Goal: Information Seeking & Learning: Learn about a topic

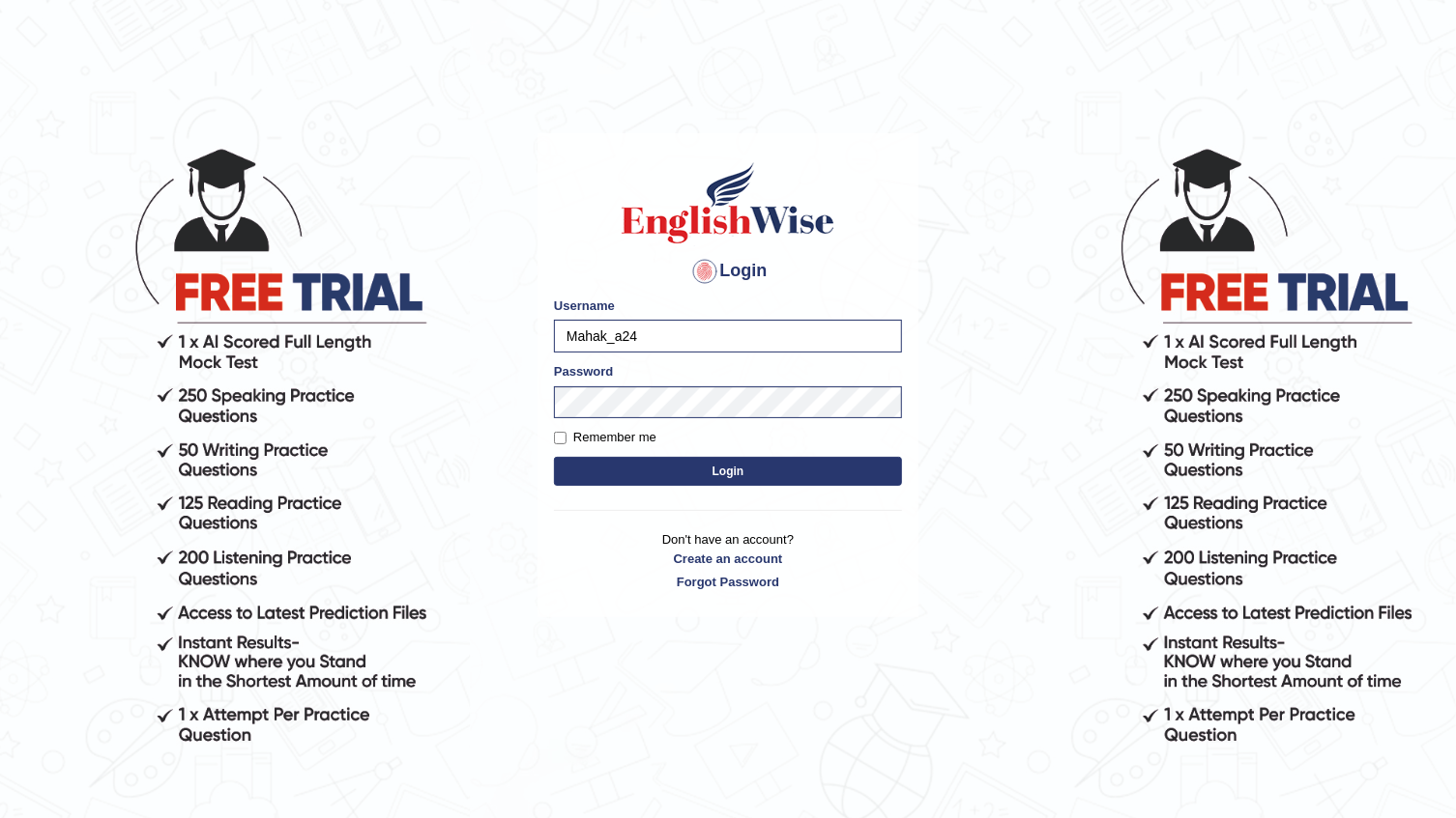
click at [658, 324] on input "Mahak_a24" at bounding box center [728, 337] width 348 height 33
click at [634, 342] on input "Mahak_a24" at bounding box center [728, 337] width 348 height 33
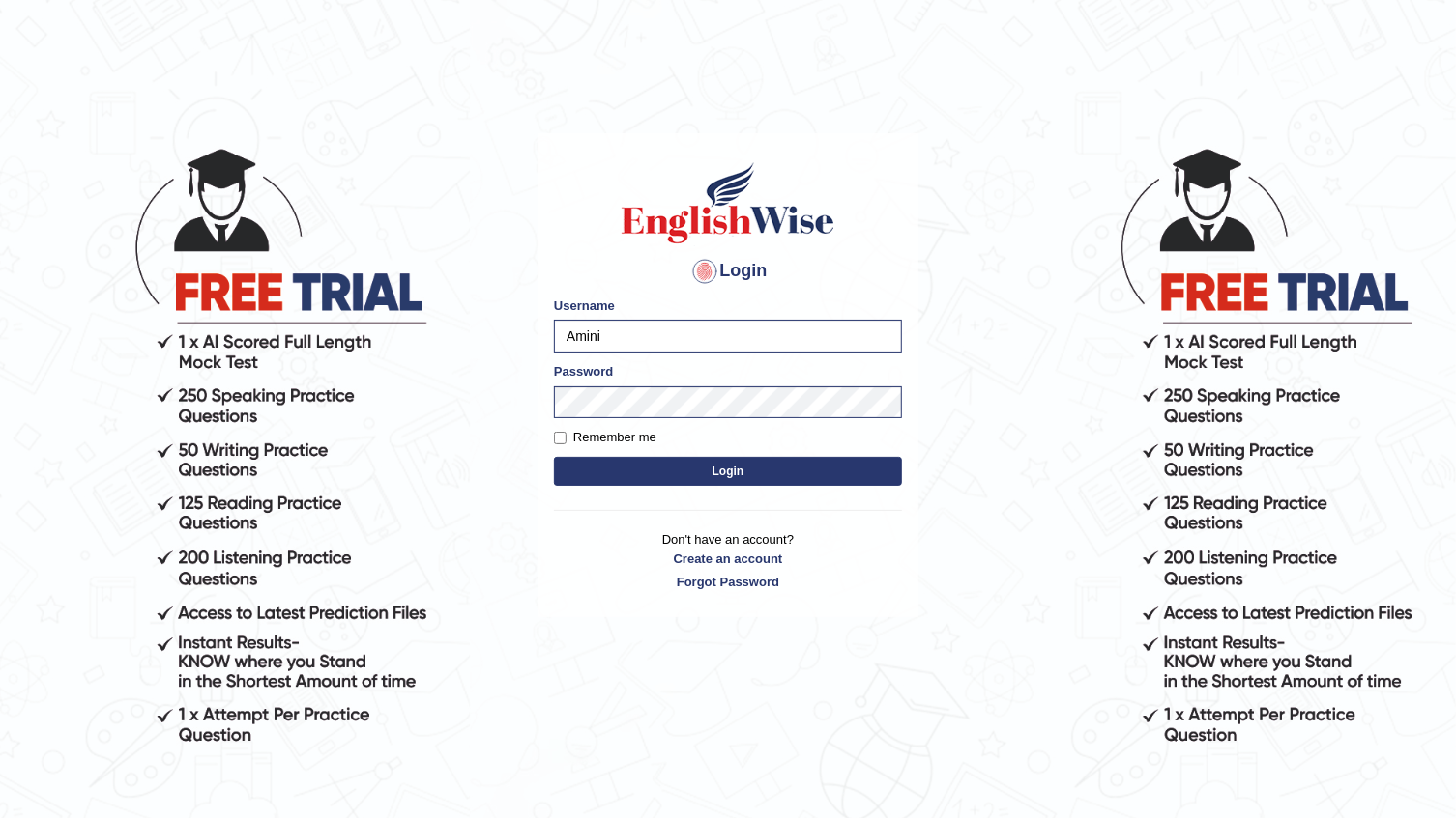
type input "Amini"
click at [554, 457] on button "Login" at bounding box center [728, 471] width 348 height 29
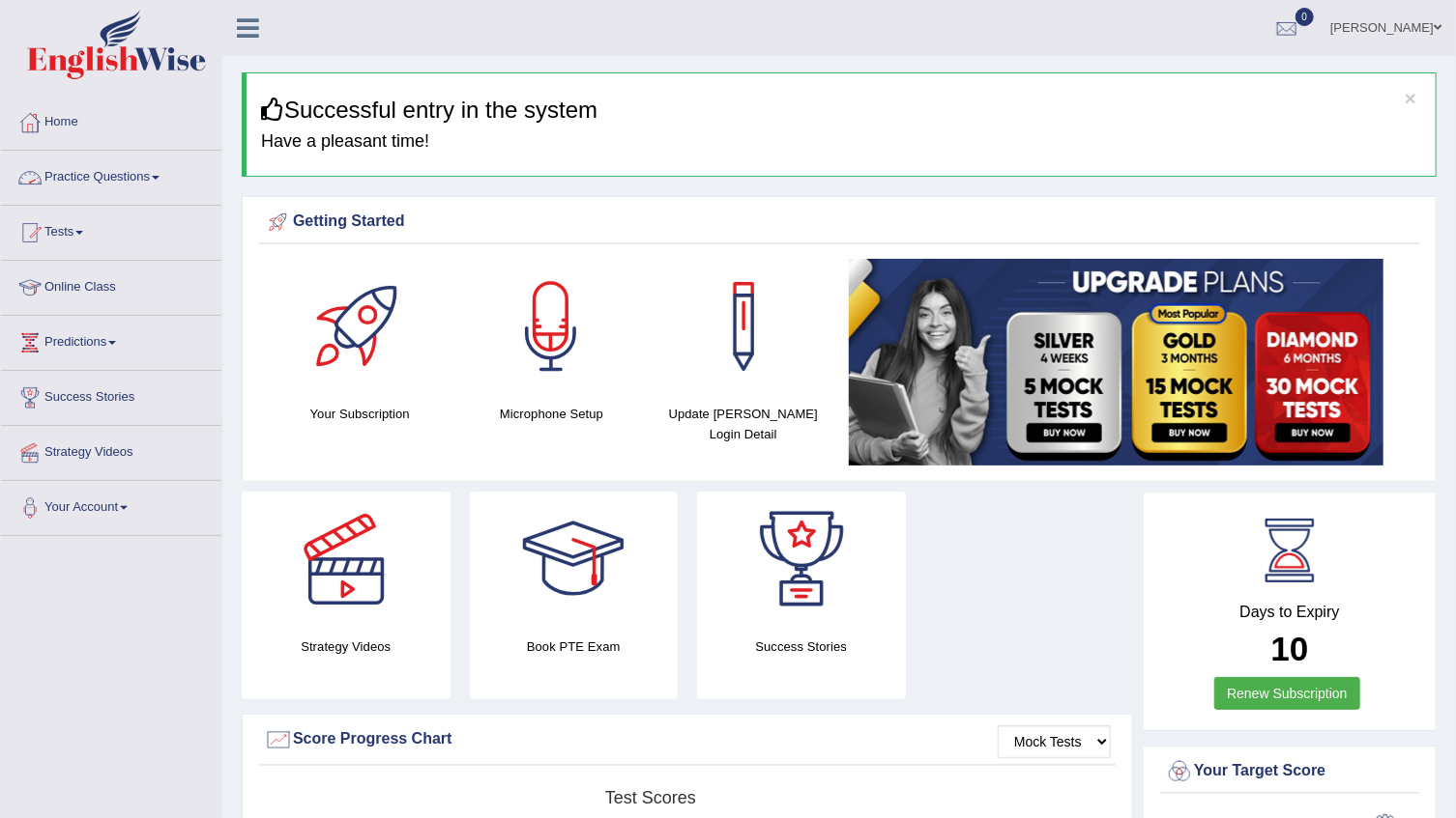
click at [69, 183] on link "Practice Questions" at bounding box center [111, 174] width 221 height 48
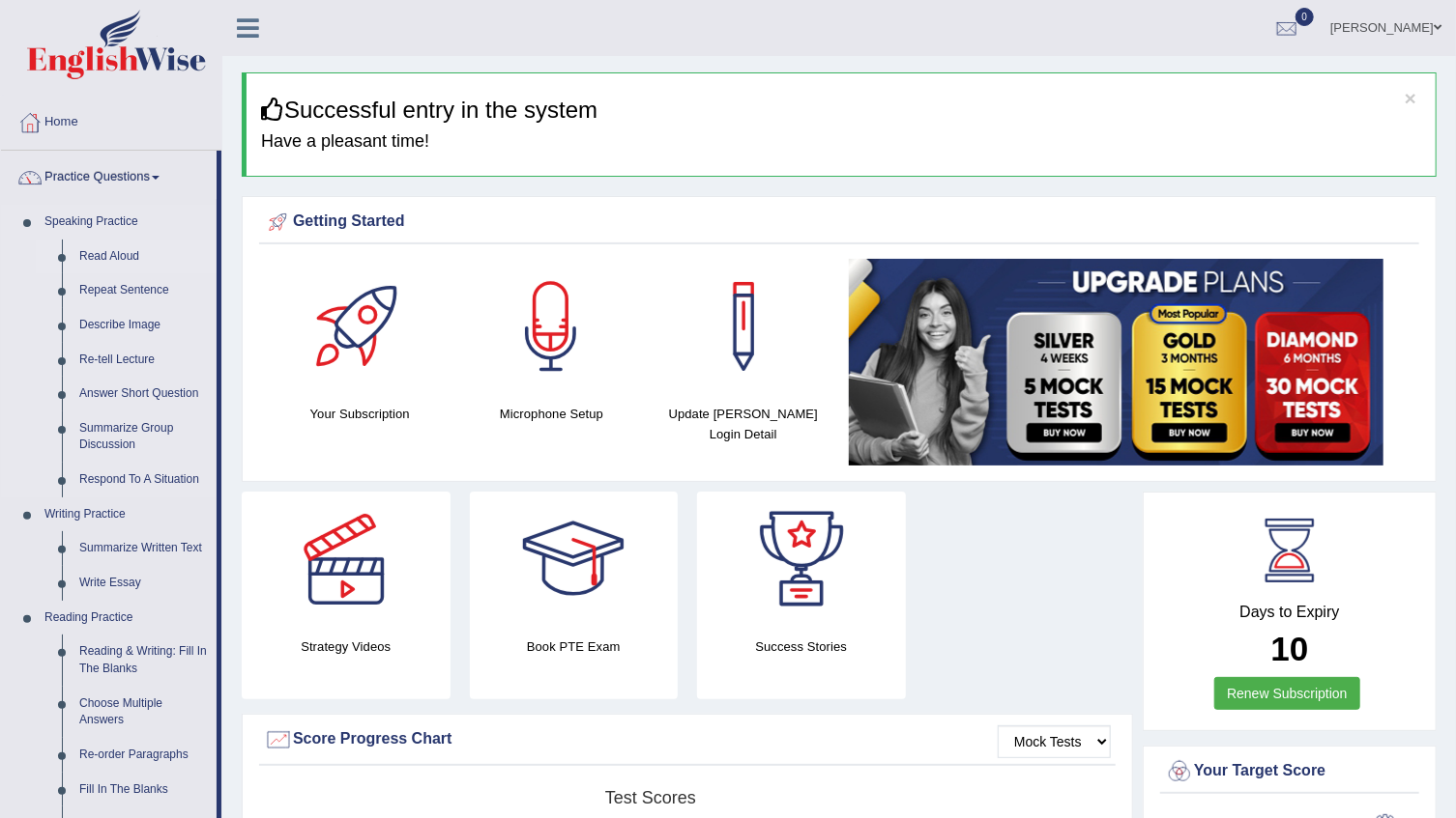
click at [110, 241] on link "Read Aloud" at bounding box center [143, 257] width 146 height 35
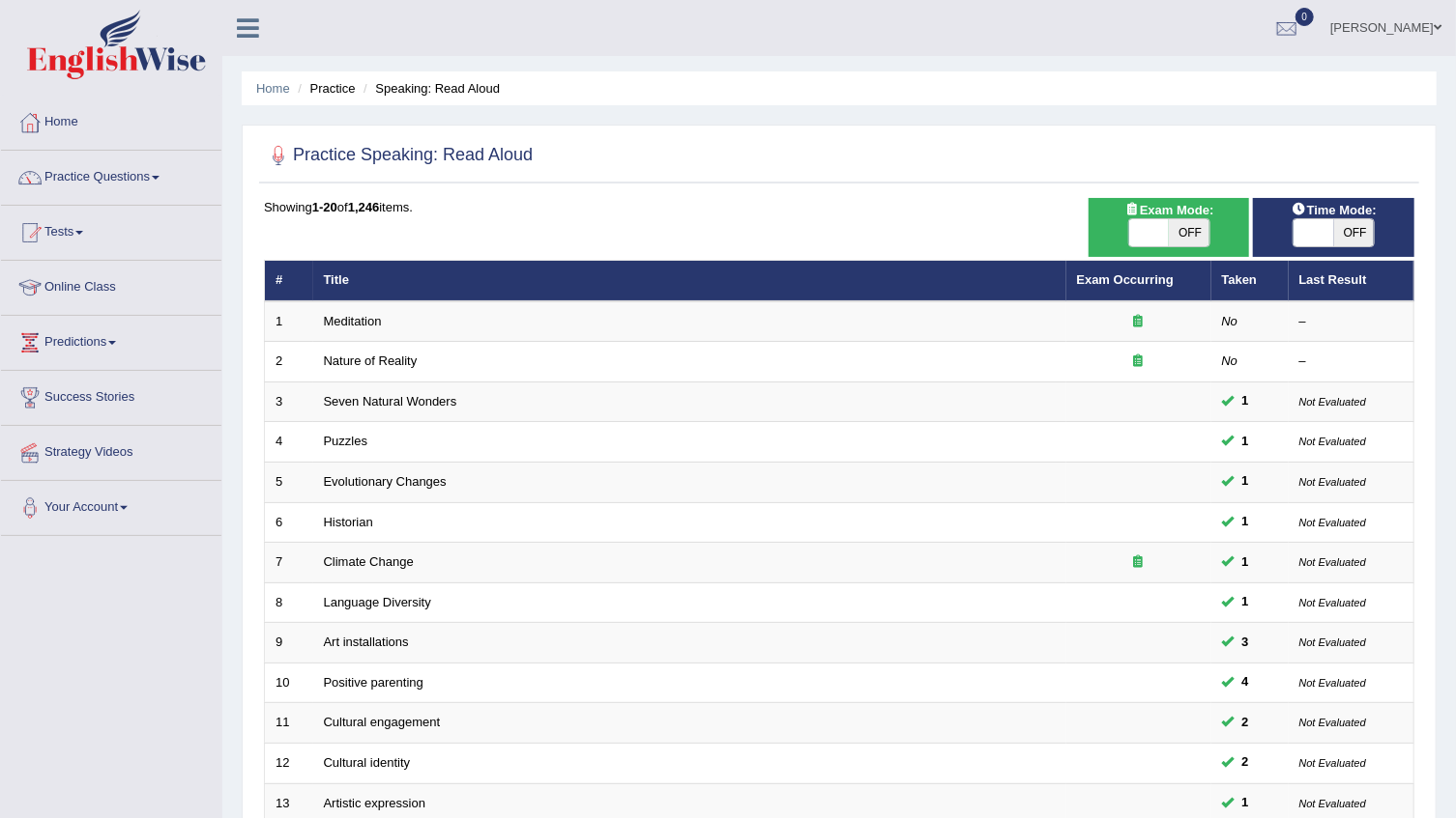
click at [1353, 229] on span "OFF" at bounding box center [1354, 233] width 41 height 27
checkbox input "true"
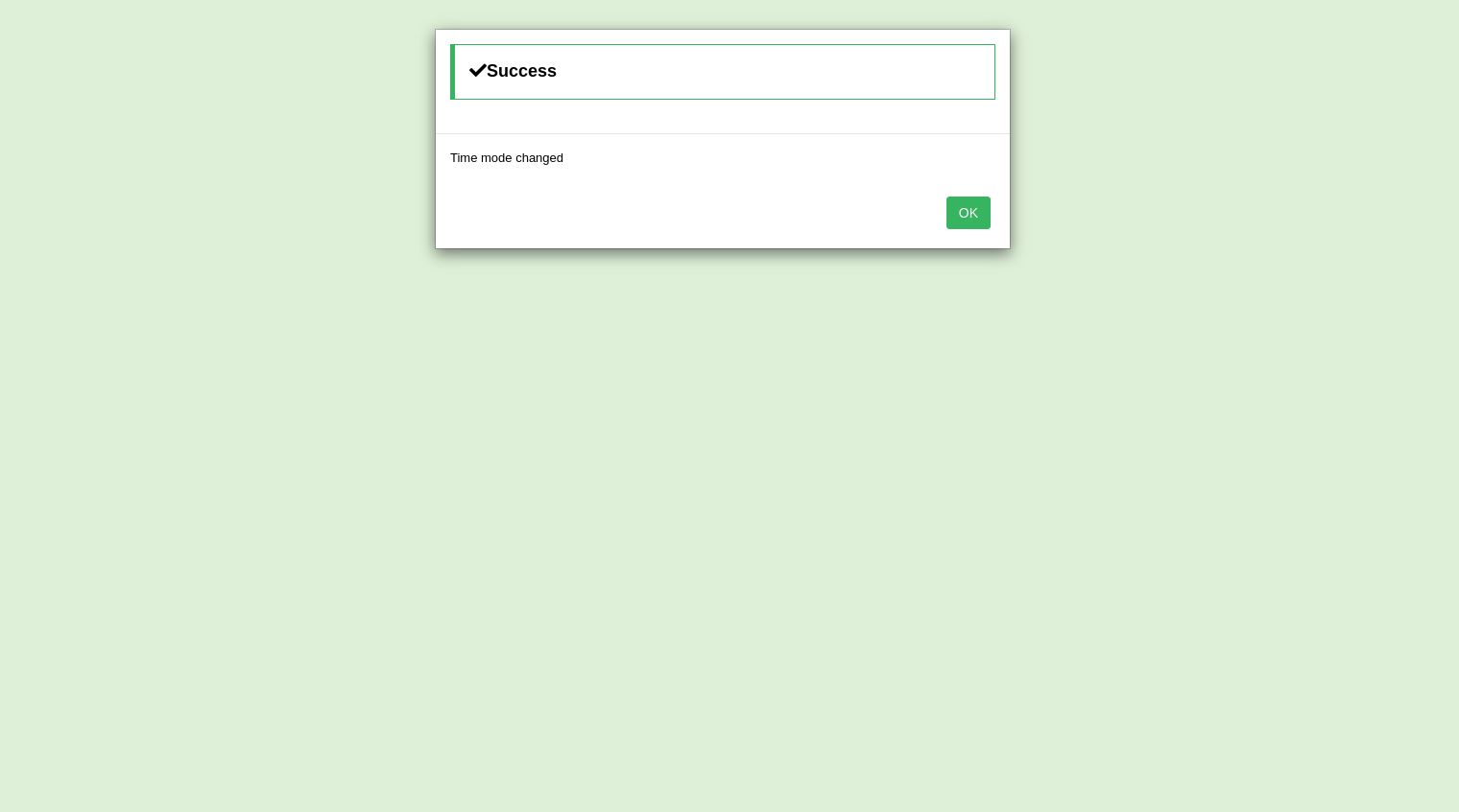
click at [966, 215] on button "OK" at bounding box center [968, 213] width 45 height 33
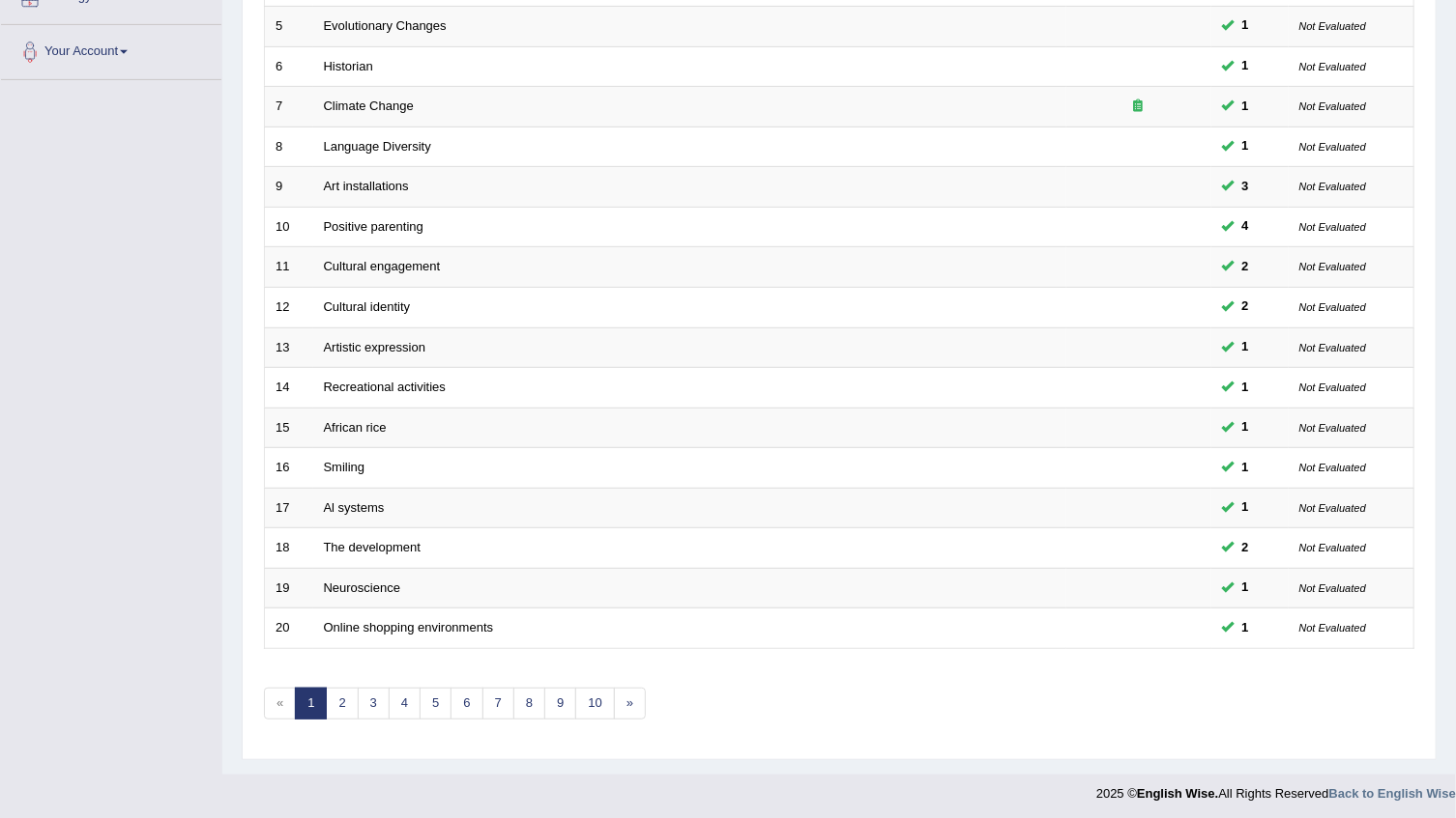
scroll to position [458, 0]
click at [334, 686] on link "2" at bounding box center [342, 702] width 32 height 32
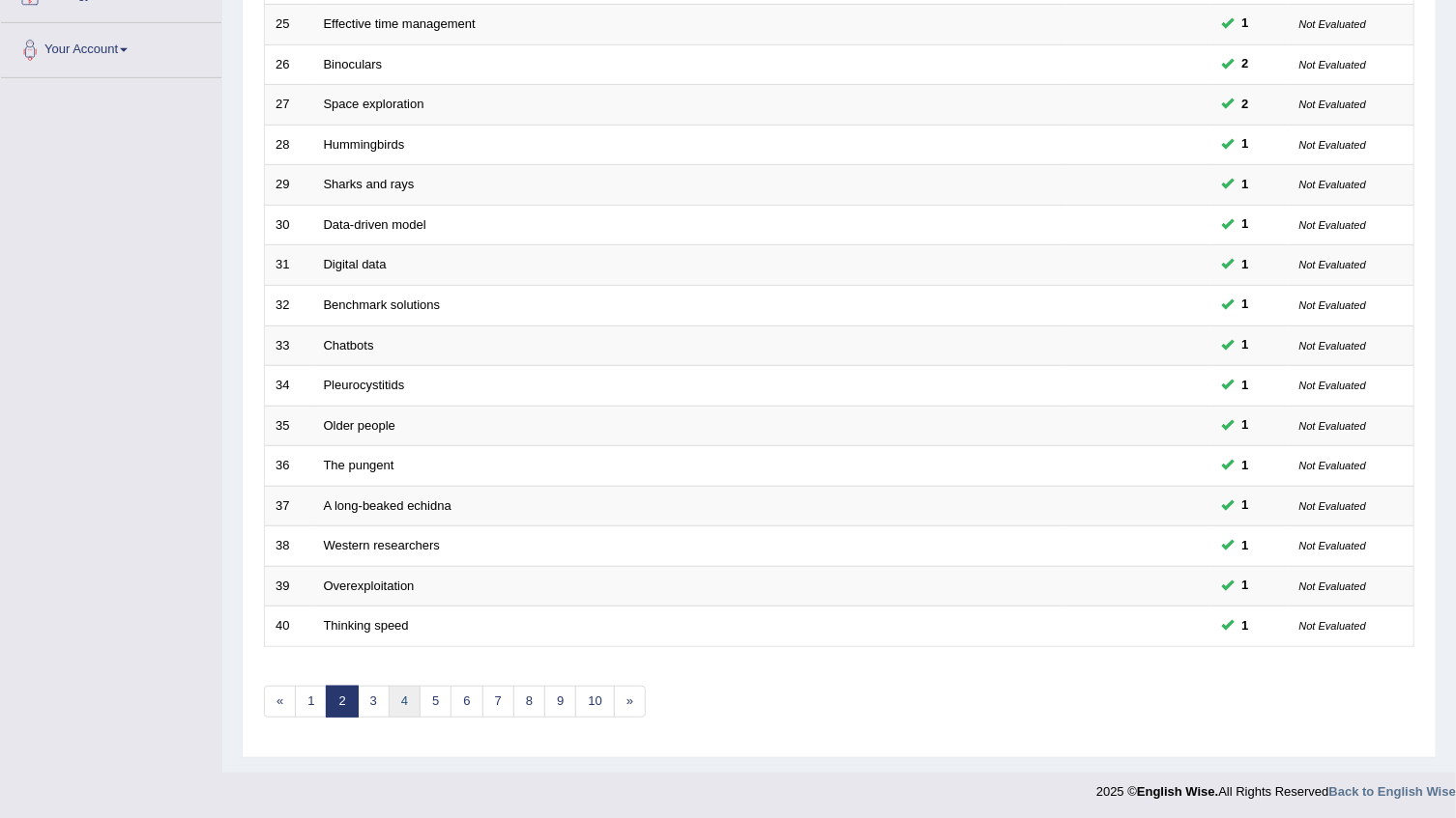
click at [411, 706] on link "4" at bounding box center [404, 702] width 32 height 32
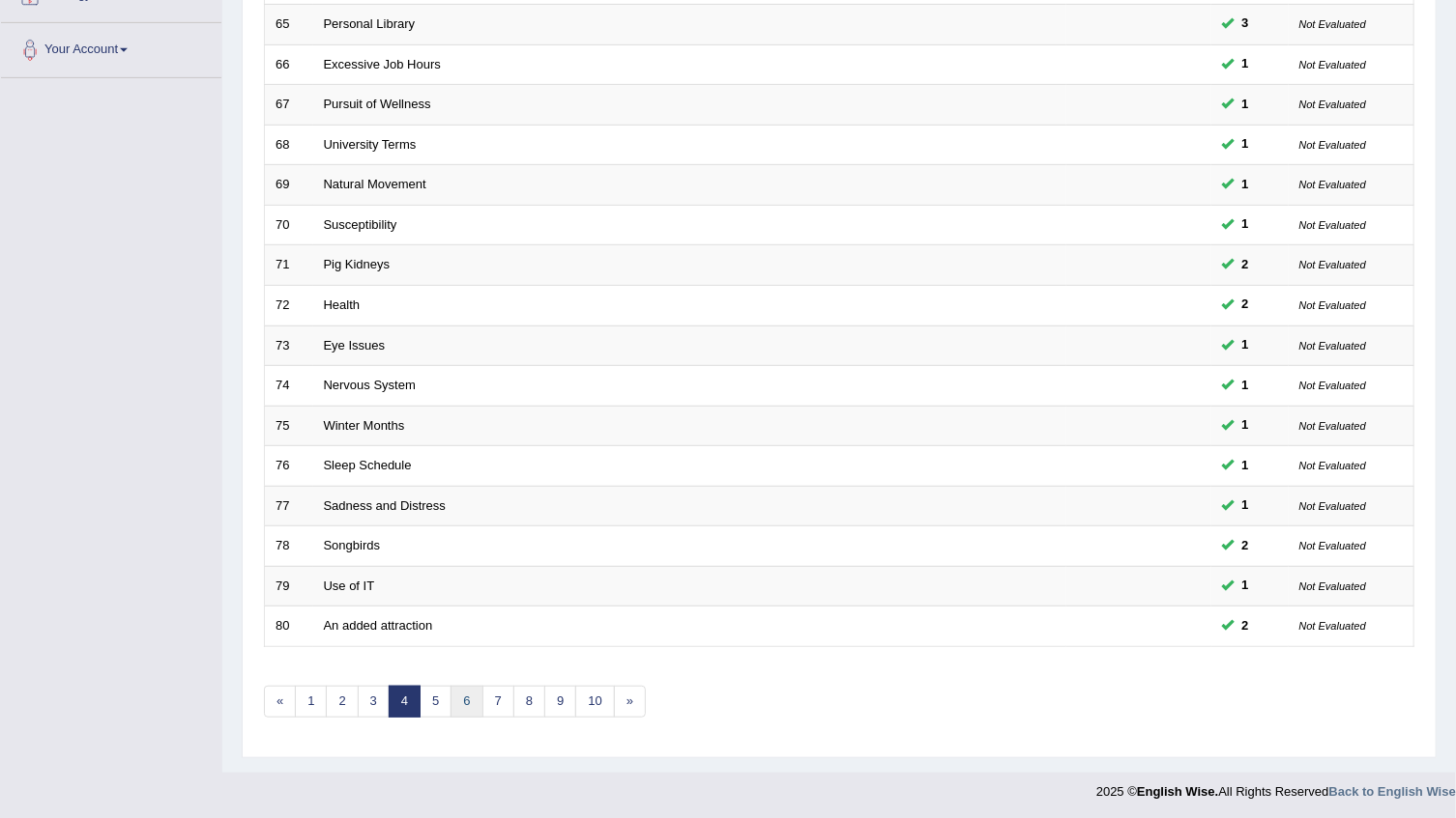
scroll to position [458, 0]
click at [428, 699] on link "5" at bounding box center [436, 702] width 32 height 32
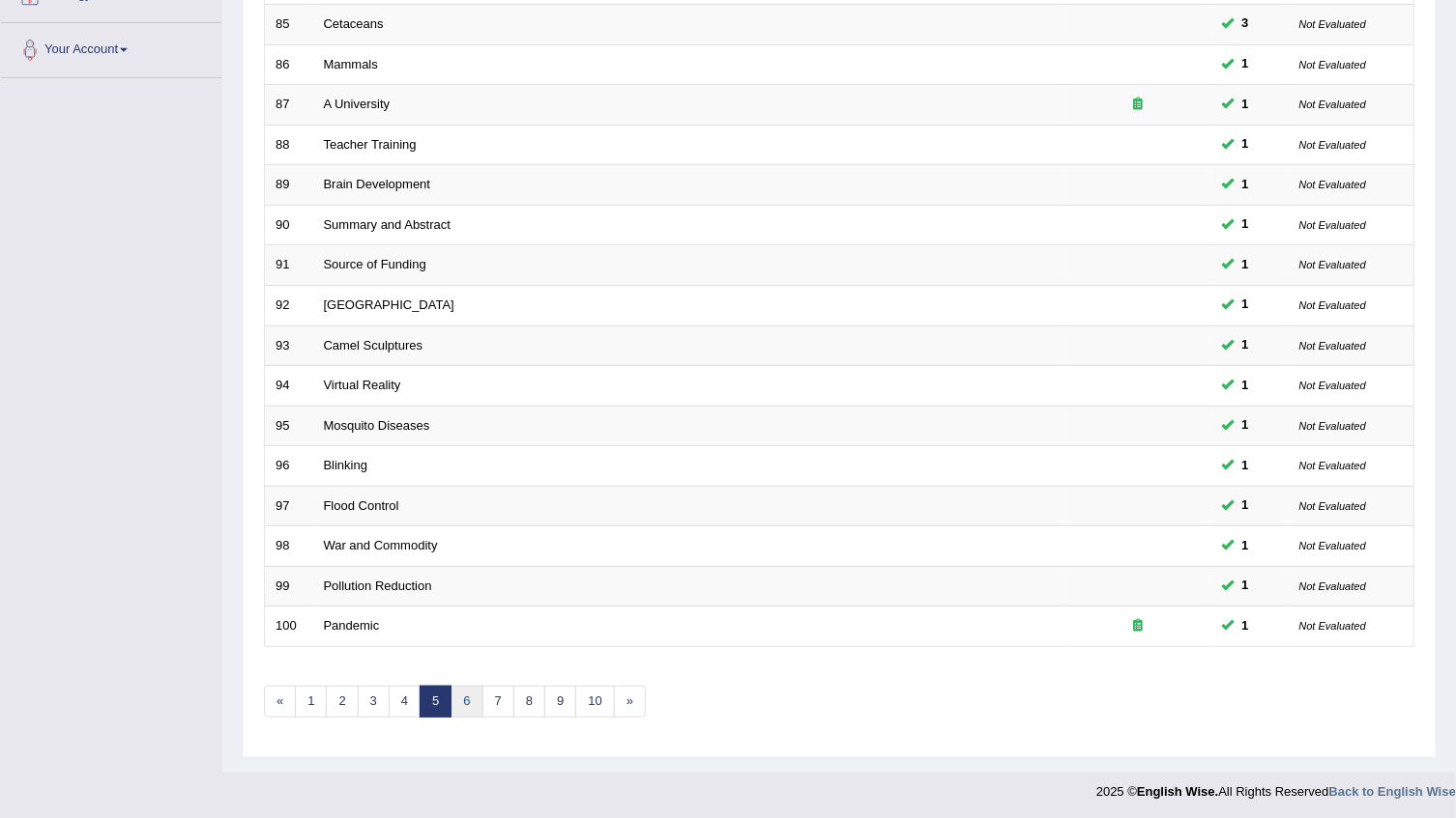
click at [459, 692] on link "6" at bounding box center [466, 702] width 32 height 32
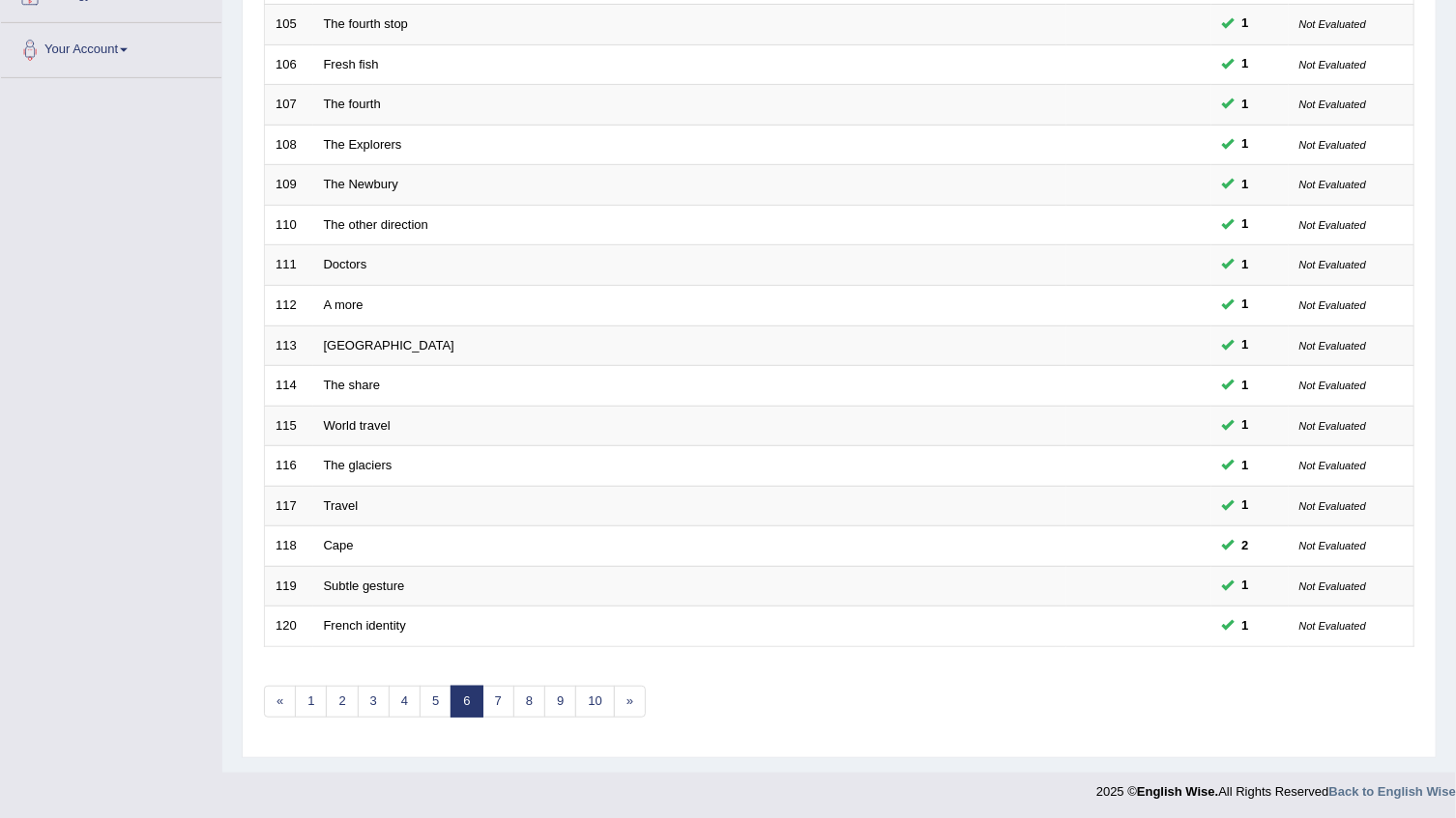
scroll to position [458, 0]
click at [485, 689] on link "7" at bounding box center [498, 702] width 32 height 32
click at [493, 690] on link "8" at bounding box center [498, 702] width 32 height 32
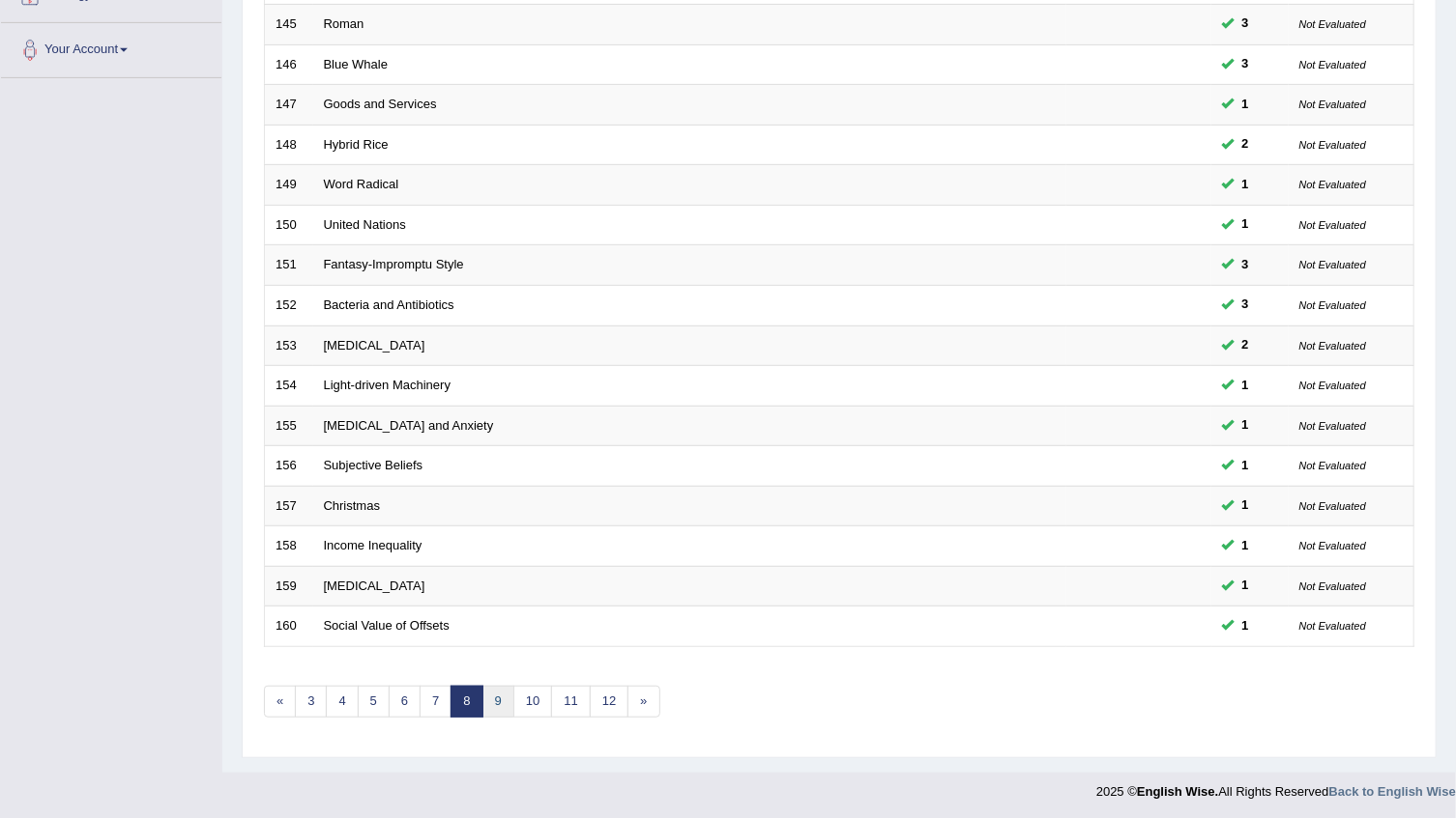
click at [494, 693] on link "9" at bounding box center [498, 702] width 32 height 32
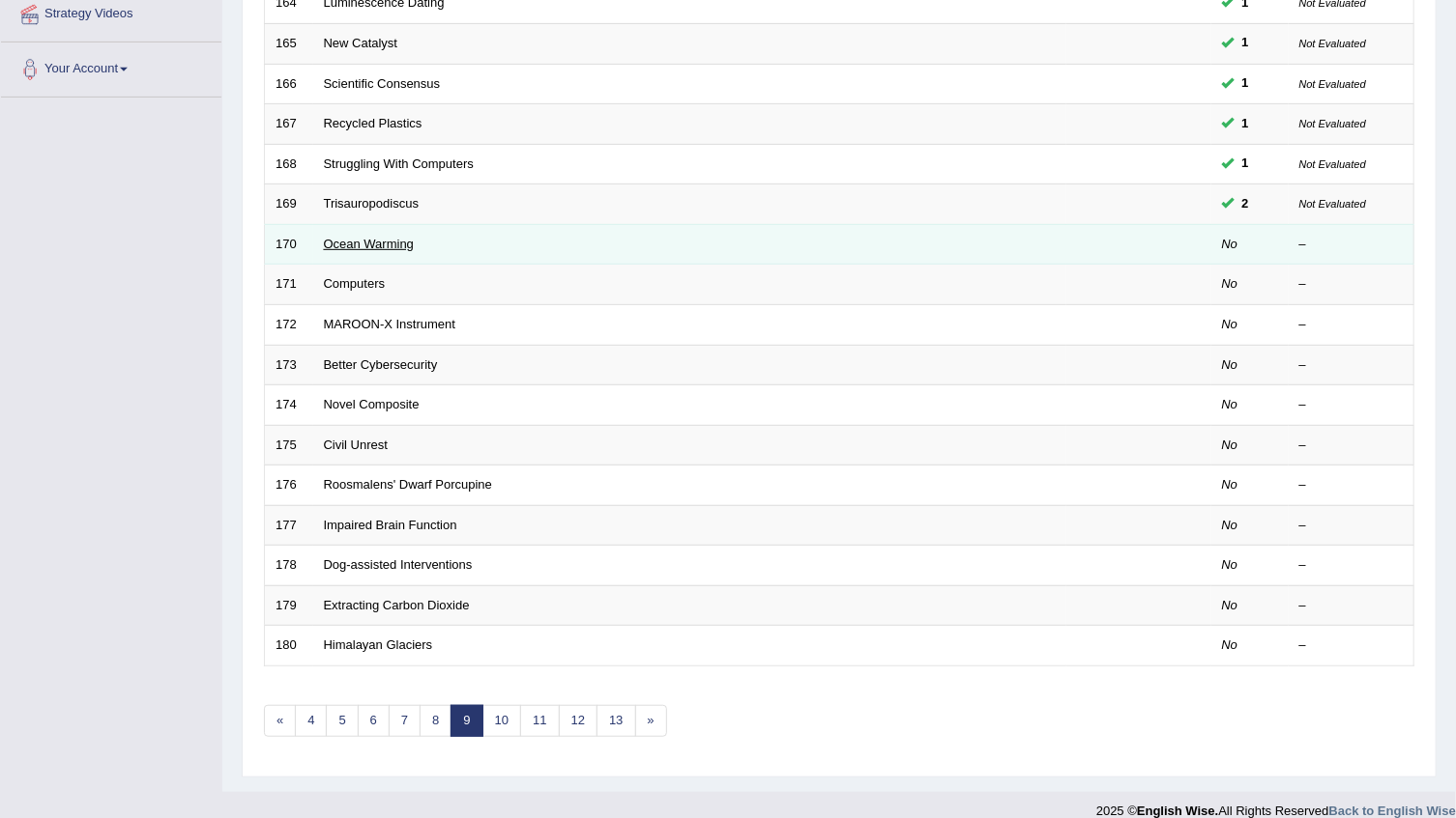
click at [381, 239] on link "Ocean Warming" at bounding box center [369, 244] width 90 height 15
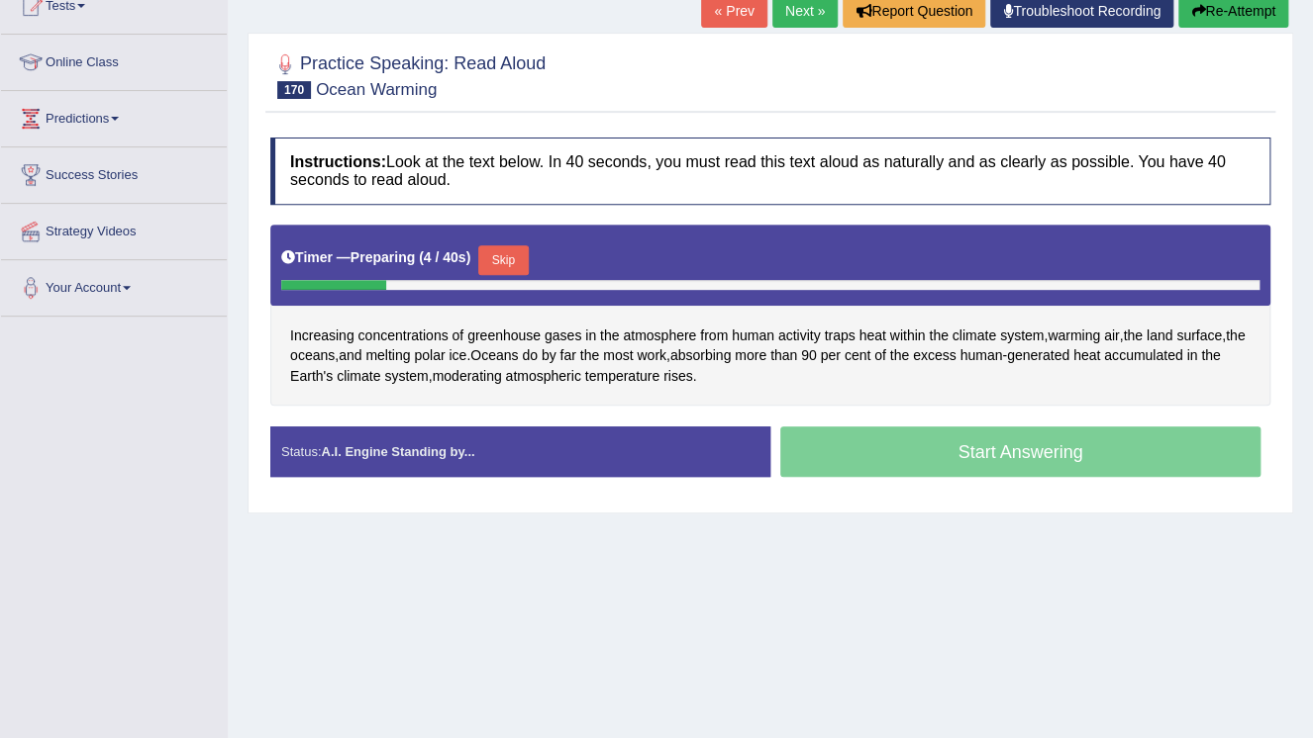
scroll to position [238, 0]
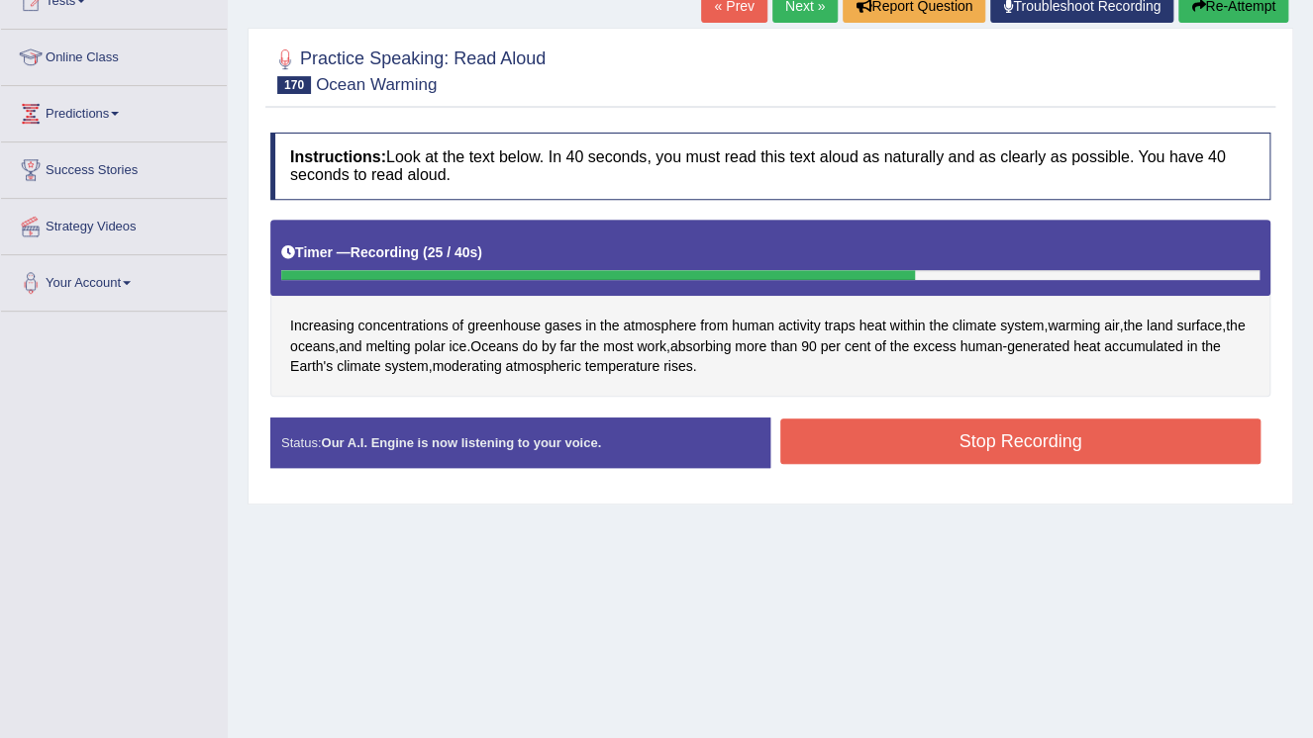
click at [1184, 419] on button "Stop Recording" at bounding box center [1020, 442] width 480 height 46
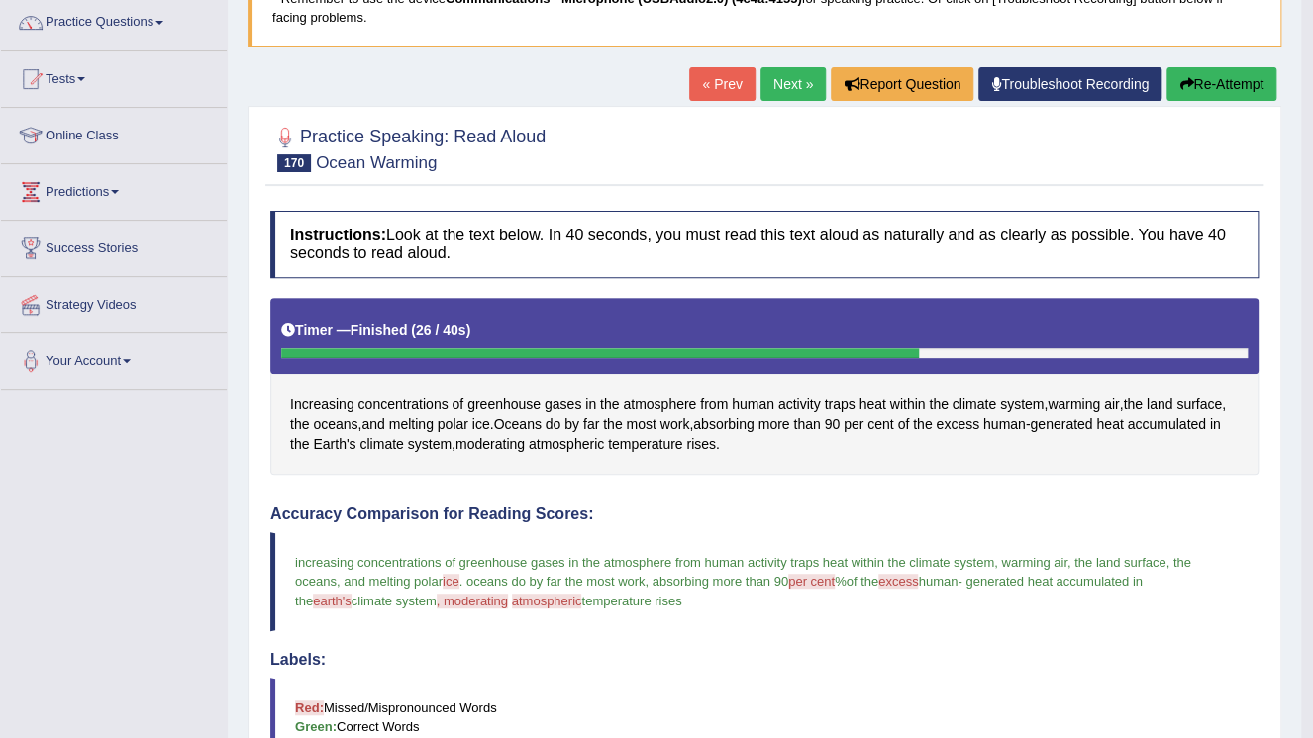
scroll to position [158, 0]
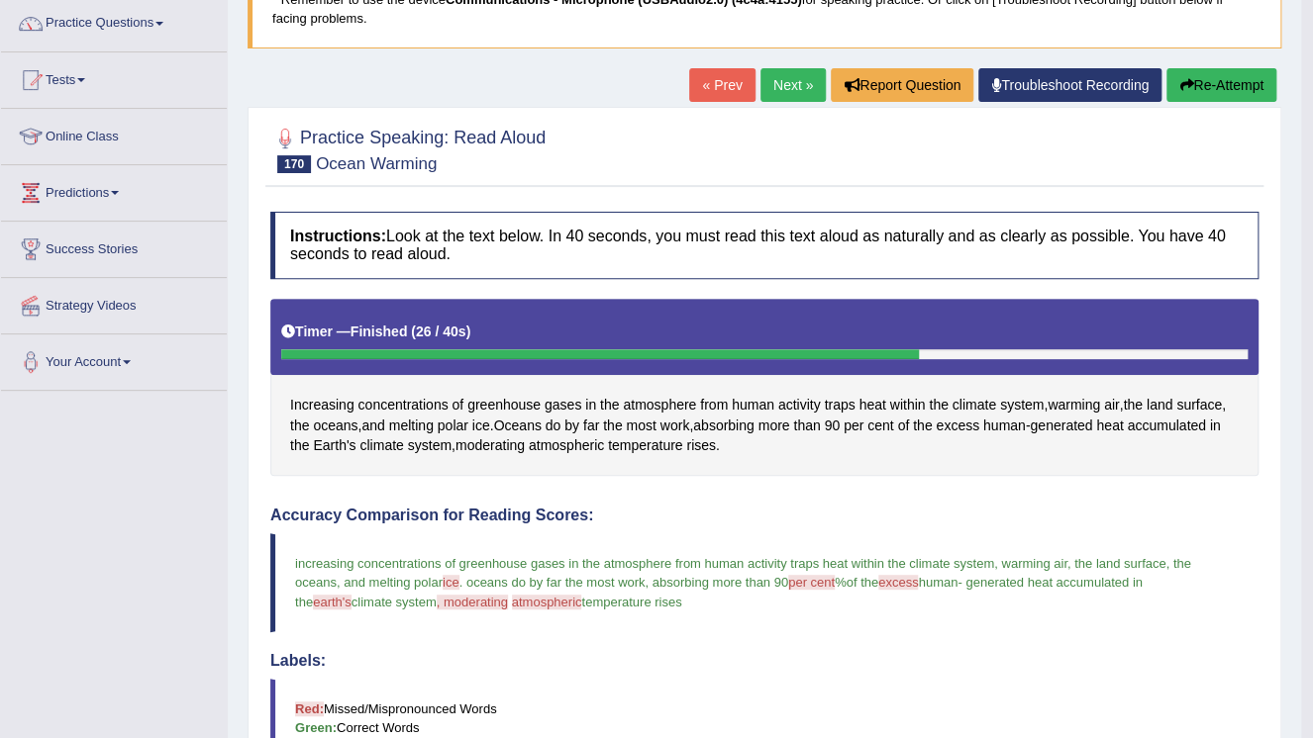
click at [796, 76] on link "Next »" at bounding box center [792, 85] width 65 height 34
